Goal: Go to known website: Access a specific website the user already knows

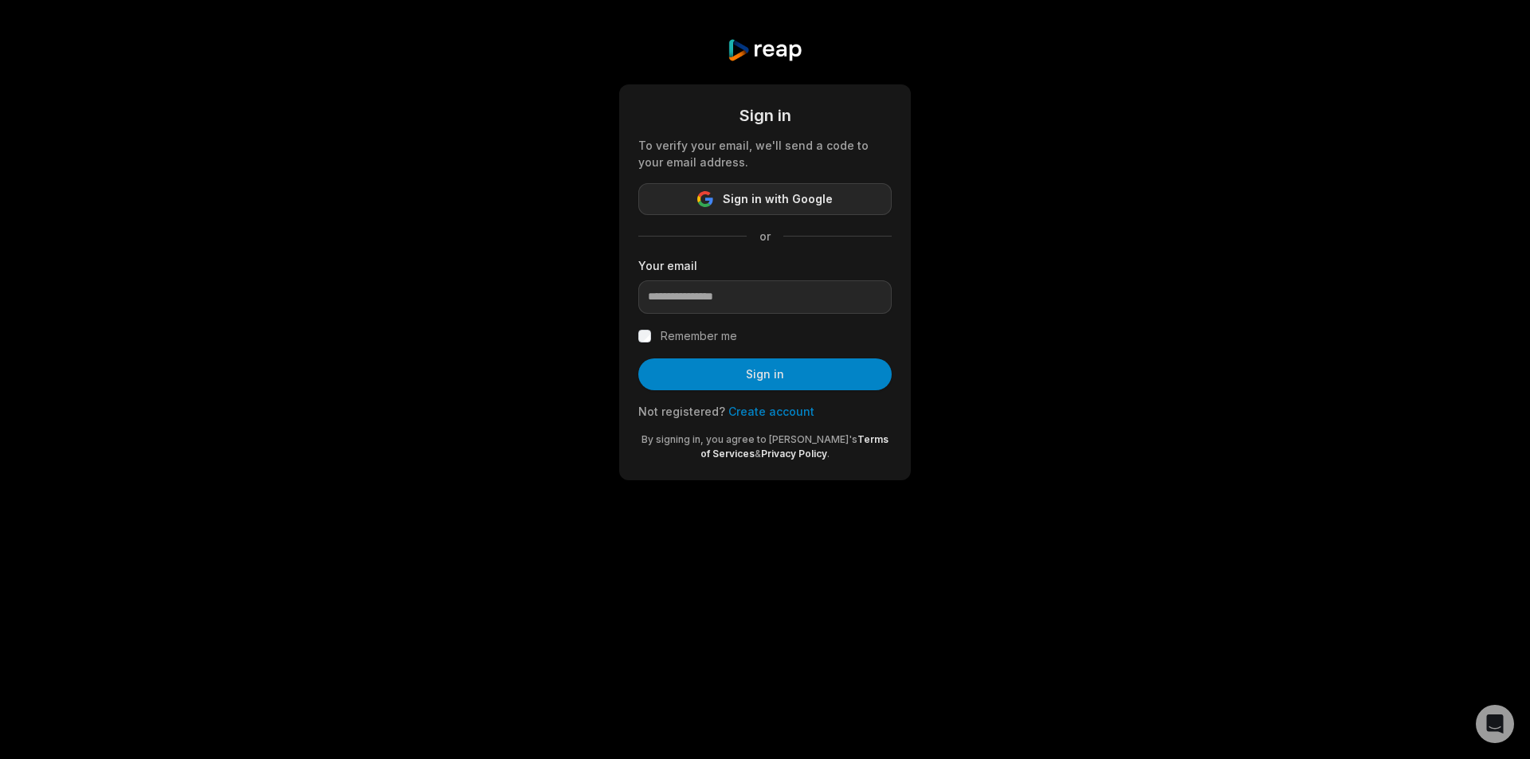
click at [767, 195] on span "Sign in with Google" at bounding box center [778, 199] width 110 height 19
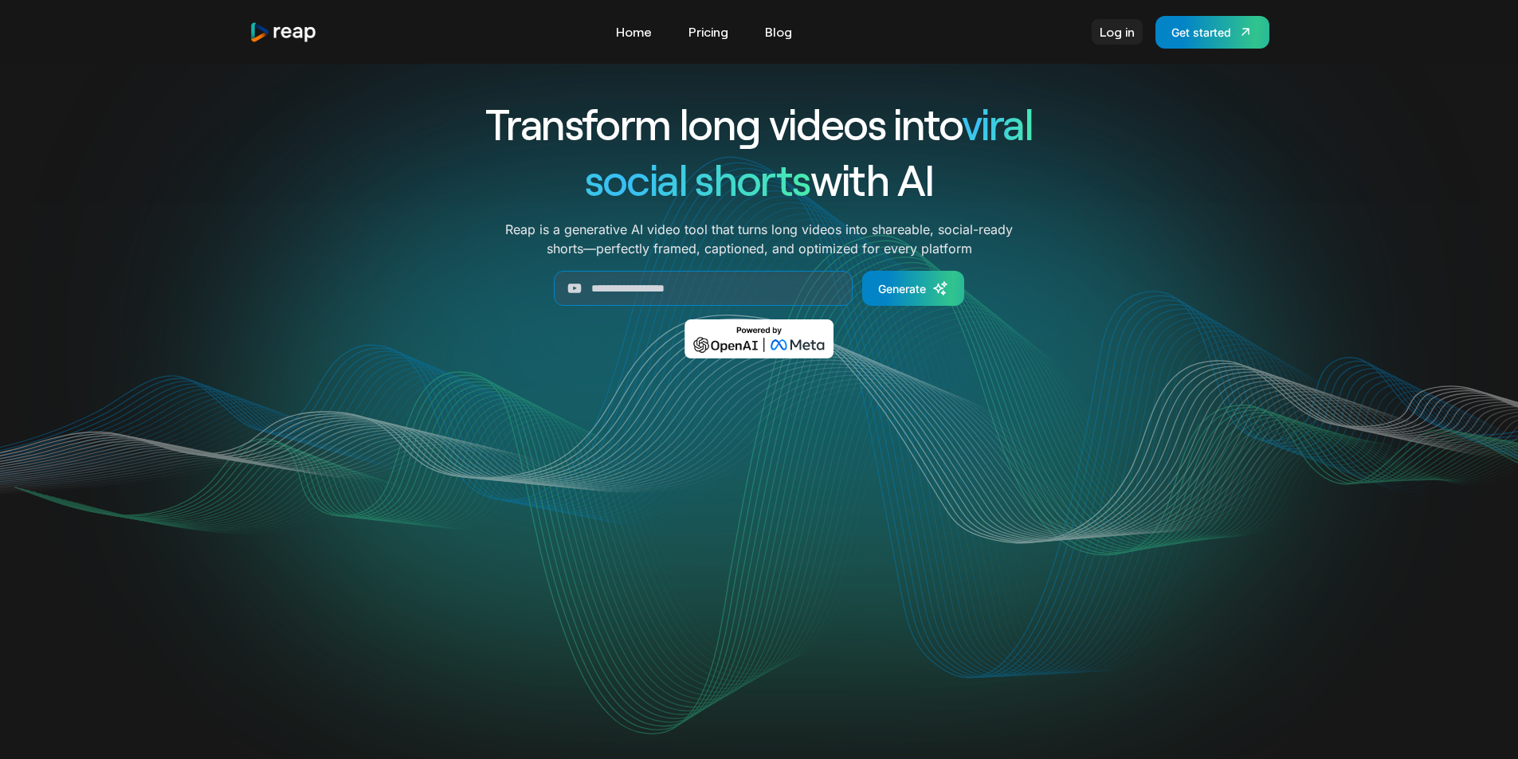
click at [1119, 30] on link "Log in" at bounding box center [1116, 31] width 51 height 25
